Goal: Task Accomplishment & Management: Manage account settings

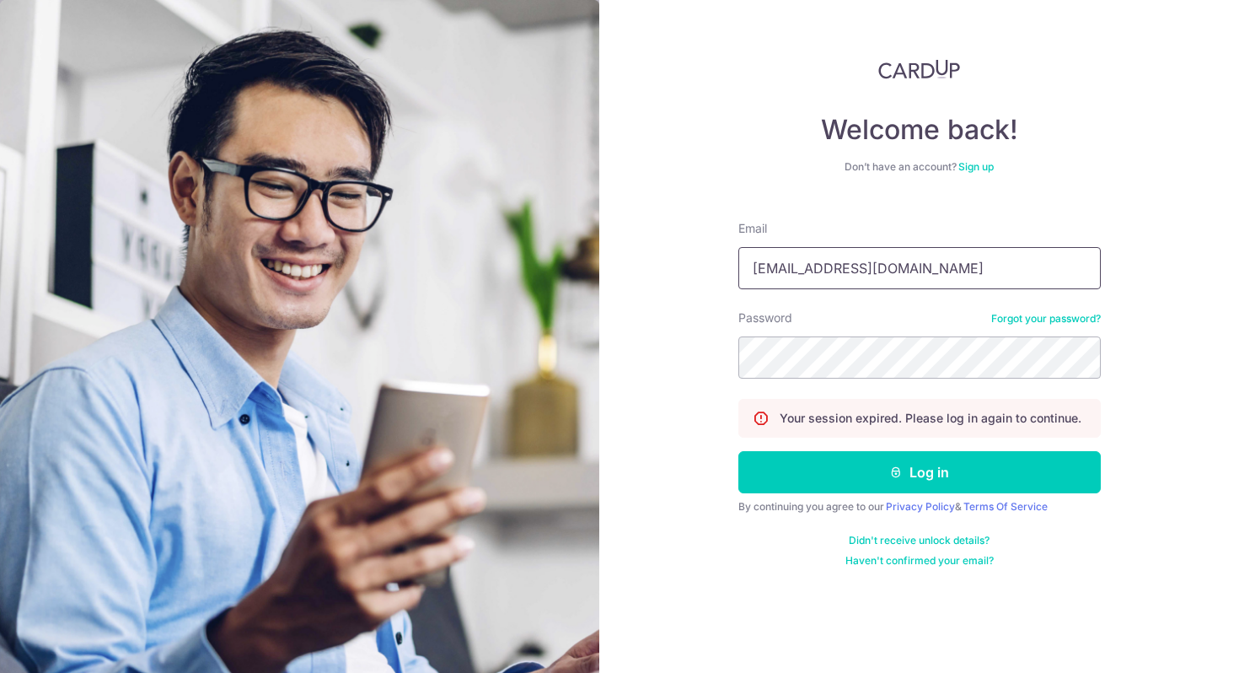
type input "[EMAIL_ADDRESS][DOMAIN_NAME]"
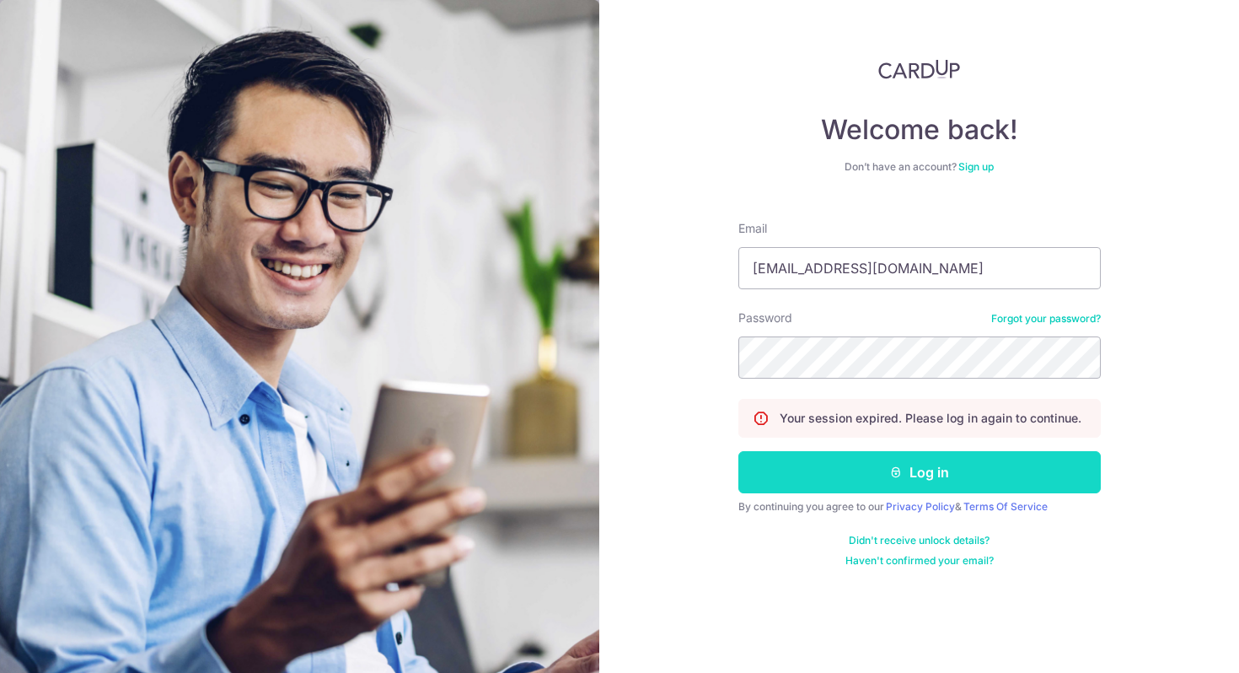
click at [909, 470] on button "Log in" at bounding box center [919, 472] width 362 height 42
